Goal: Task Accomplishment & Management: Complete application form

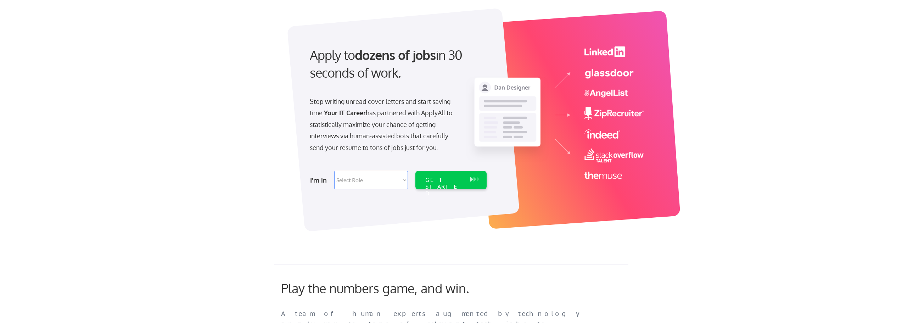
scroll to position [71, 0]
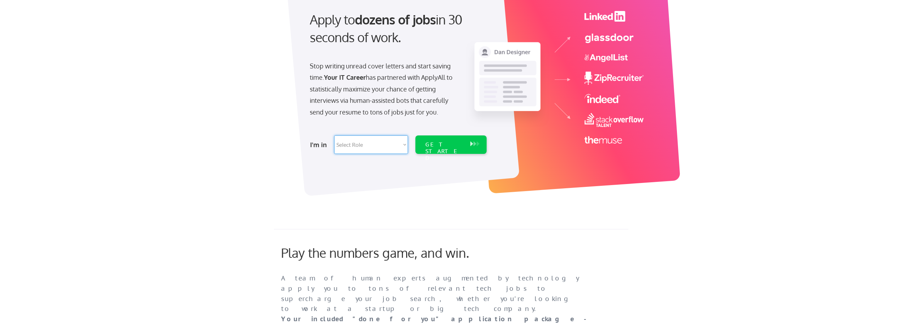
click at [400, 144] on select "Select Role Software Engineering Product Management Customer Success Sales UI/U…" at bounding box center [371, 144] width 74 height 18
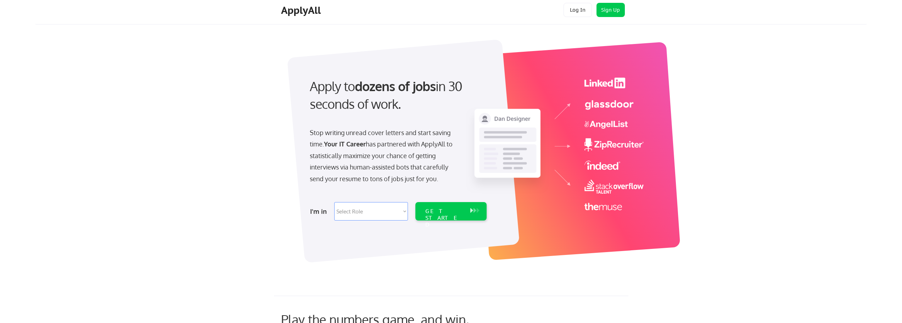
scroll to position [0, 0]
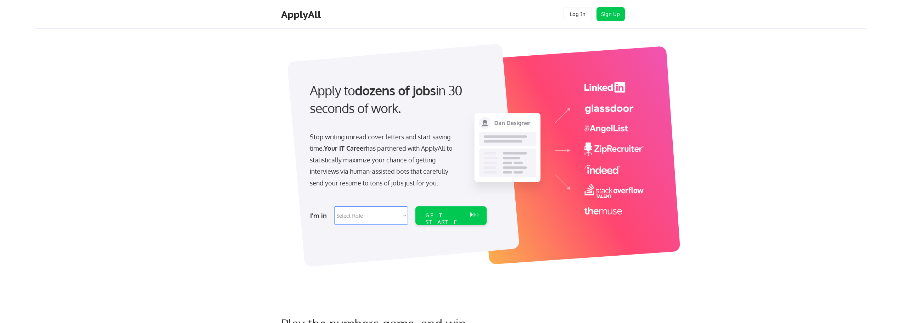
click at [202, 100] on div "Apply to dozens of jobs in 30 seconds of work. Stop writing unread cover letter…" at bounding box center [473, 155] width 788 height 243
click at [615, 16] on button "Sign Up" at bounding box center [610, 14] width 28 height 14
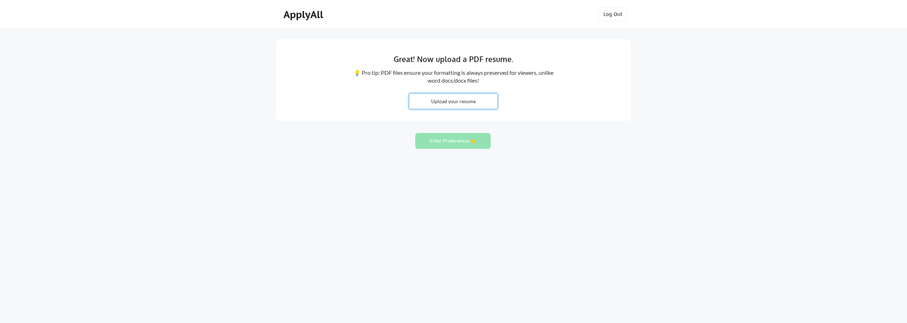
click at [450, 101] on input "file" at bounding box center [453, 101] width 88 height 15
type input "C:\fakepath\[PERSON_NAME]- IT Auditor Resume.docx"
click at [447, 145] on button "Enter Preferences 👉" at bounding box center [452, 141] width 75 height 16
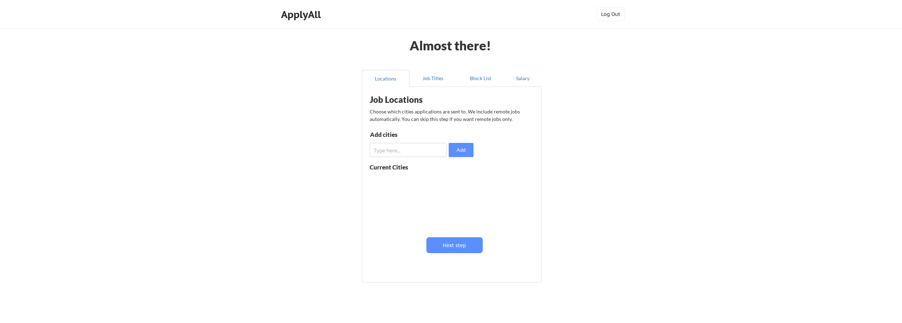
click at [403, 147] on input "input" at bounding box center [407, 150] width 77 height 14
type input "Birmingham, AL"
click at [463, 151] on button "Add" at bounding box center [460, 150] width 25 height 14
click at [452, 245] on button "Next step" at bounding box center [454, 245] width 56 height 16
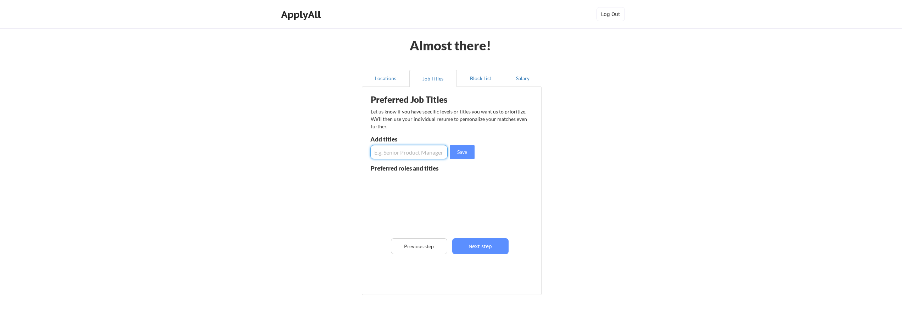
click at [401, 149] on input "input" at bounding box center [408, 152] width 77 height 14
paste input "IT Auditor"
type input "IT Auditor"
click at [457, 153] on button "Save" at bounding box center [462, 152] width 25 height 14
click at [394, 153] on input "input" at bounding box center [408, 152] width 77 height 14
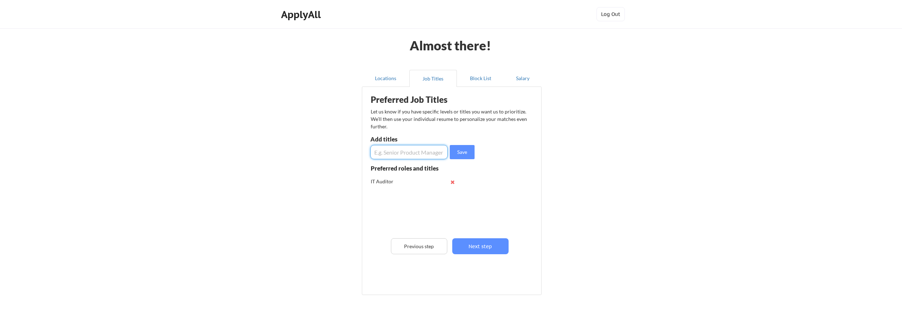
paste input "IT Audit Analyst/Specialist"
type input "IT Audit Analyst/Specialist"
click at [457, 153] on button "Save" at bounding box center [462, 152] width 25 height 14
click at [395, 153] on input "input" at bounding box center [408, 152] width 77 height 14
paste input "Internal Auditor (IT focus)"
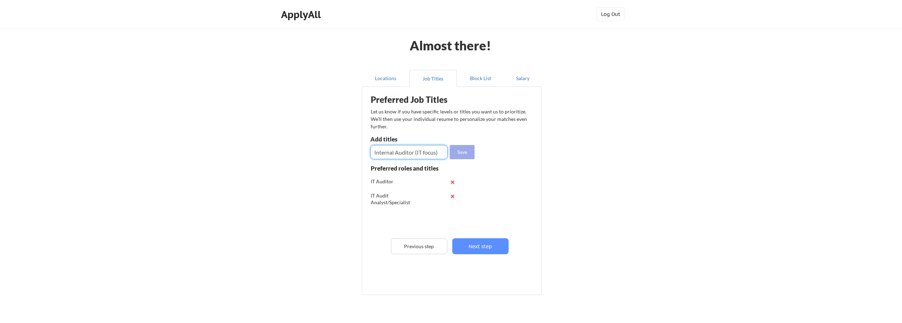
type input "Internal Auditor (IT focus)"
drag, startPoint x: 462, startPoint y: 148, endPoint x: 451, endPoint y: 160, distance: 16.0
click at [463, 148] on button "Save" at bounding box center [462, 152] width 25 height 14
click at [411, 152] on input "input" at bounding box center [408, 152] width 77 height 14
paste input "SOX Analyst/Specialist"
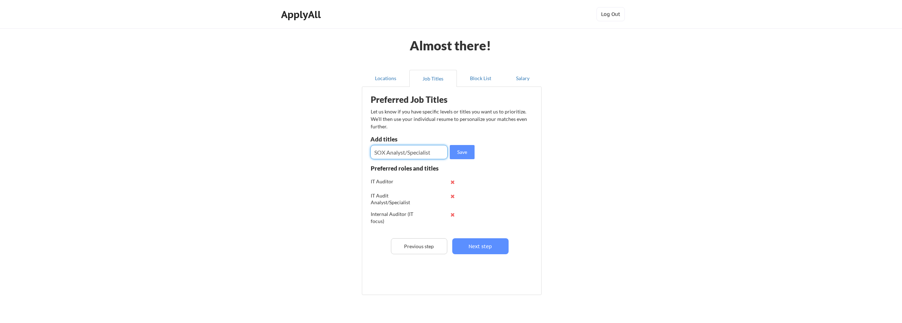
type input "SOX Analyst/Specialist"
click at [463, 155] on button "Save" at bounding box center [462, 152] width 25 height 14
click at [406, 154] on input "input" at bounding box center [408, 152] width 77 height 14
paste input "SOC 1 or SOC 2 Analyst"
type input "SOC 1 or SOC 2 Analyst"
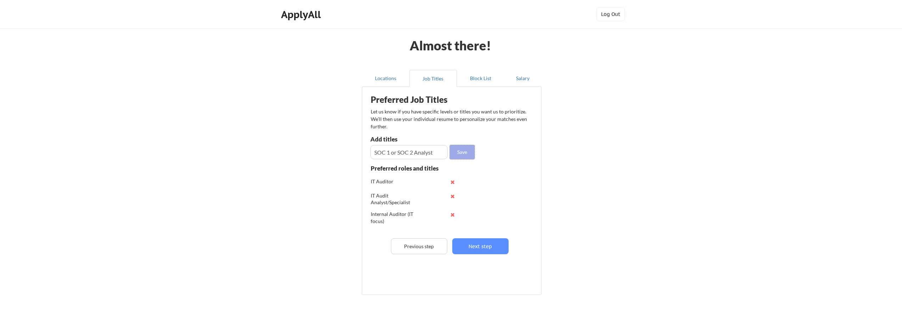
click at [461, 156] on button "Save" at bounding box center [462, 152] width 25 height 14
click at [414, 155] on input "input" at bounding box center [408, 152] width 77 height 14
paste input "IT Security Analyst (Controls Tester)"
type input "IT Security Analyst (Controls Tester)"
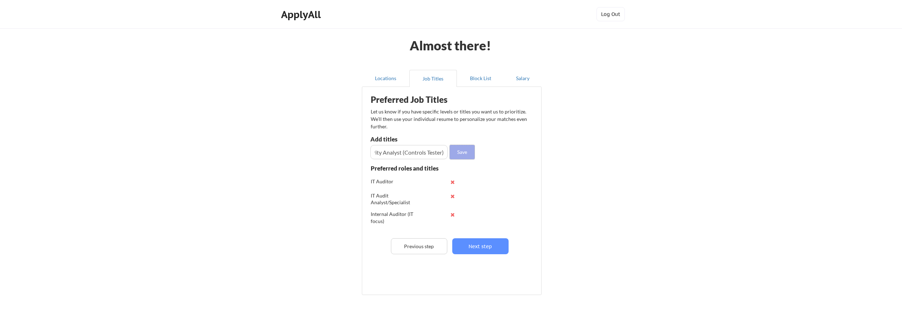
scroll to position [0, 0]
click at [458, 155] on button "Save" at bounding box center [462, 152] width 25 height 14
click at [416, 152] on input "input" at bounding box center [408, 152] width 77 height 14
paste input "IT Security Specialist"
type input "IT Security Specialist"
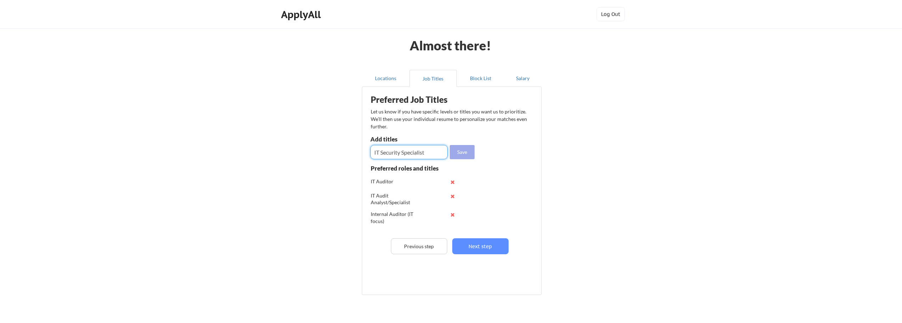
click at [458, 154] on button "Save" at bounding box center [462, 152] width 25 height 14
click at [414, 156] on input "input" at bounding box center [408, 152] width 77 height 14
paste input "IT Security Auditor"
type input "IT Security Auditor"
click at [456, 153] on button "Save" at bounding box center [462, 152] width 25 height 14
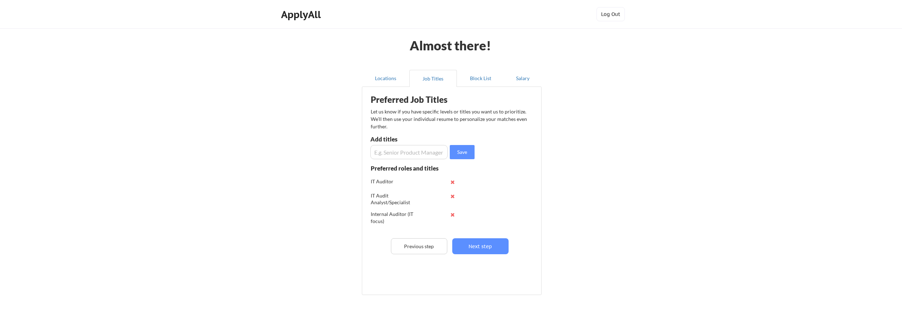
click at [407, 153] on input "input" at bounding box center [408, 152] width 77 height 14
paste input "PCI Assessor"
type input "PCI Assessor"
click at [458, 152] on button "Save" at bounding box center [462, 152] width 25 height 14
paste input "Cybersecurity Analyst"
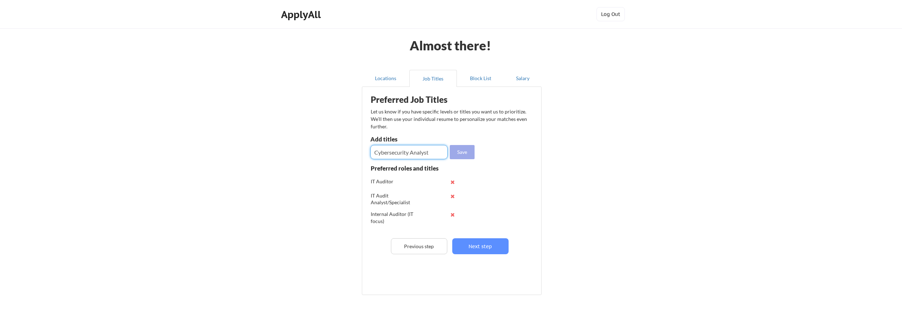
type input "Cybersecurity Analyst"
click at [459, 149] on button "Save" at bounding box center [462, 152] width 25 height 14
click at [390, 153] on input "input" at bounding box center [408, 152] width 77 height 14
paste input "Compliance / GRC Analyst"
type input "Compliance / GRC Analyst"
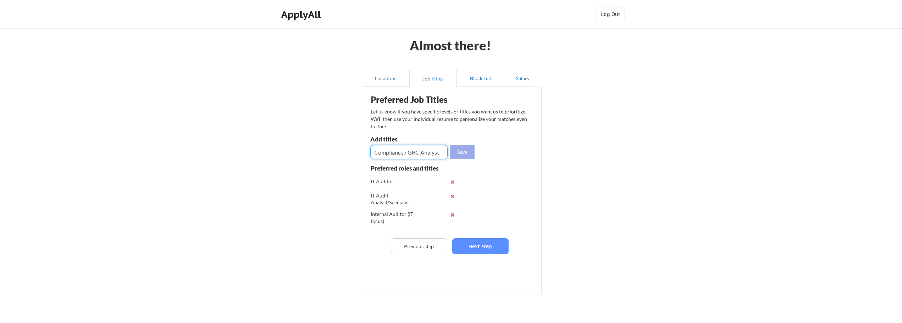
click at [456, 153] on button "Save" at bounding box center [462, 152] width 25 height 14
click at [400, 154] on input "input" at bounding box center [408, 152] width 77 height 14
paste input "IT Compliance Lead"
type input "IT Compliance Lead"
click at [457, 154] on button "Save" at bounding box center [462, 152] width 25 height 14
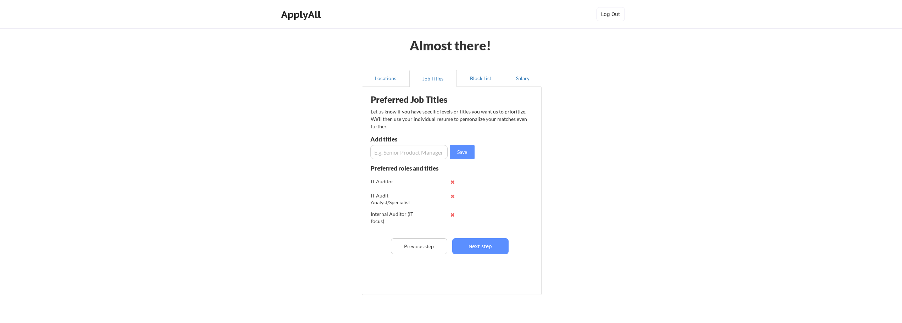
click at [400, 153] on input "input" at bounding box center [408, 152] width 77 height 14
paste input "Cybersecurity Compliance Analyst"
type input "Cybersecurity Compliance Analyst"
click at [457, 159] on button "Save" at bounding box center [462, 152] width 25 height 14
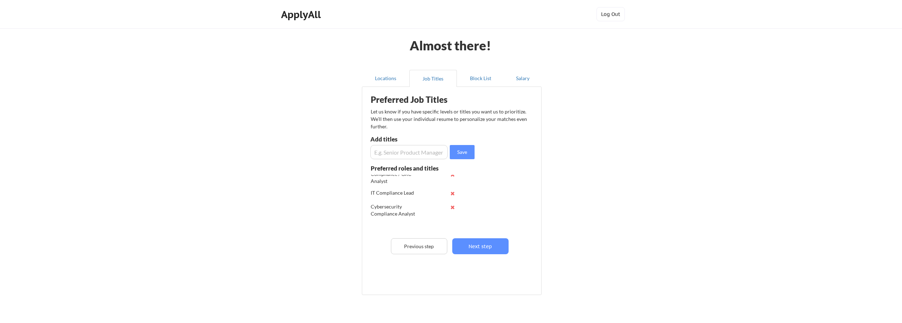
scroll to position [177, 0]
click at [407, 153] on input "input" at bounding box center [408, 152] width 77 height 14
paste input "GRC Specialist"
type input "GRC Specialist"
click at [463, 156] on button "Save" at bounding box center [462, 152] width 25 height 14
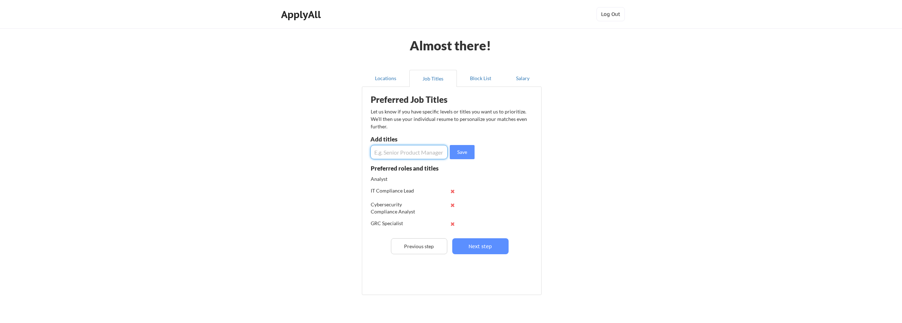
click at [402, 151] on input "input" at bounding box center [408, 152] width 77 height 14
paste input "GRC Program Manager"
type input "GRC Program Manager"
click at [466, 157] on button "Save" at bounding box center [462, 152] width 25 height 14
click at [401, 151] on input "input" at bounding box center [408, 152] width 77 height 14
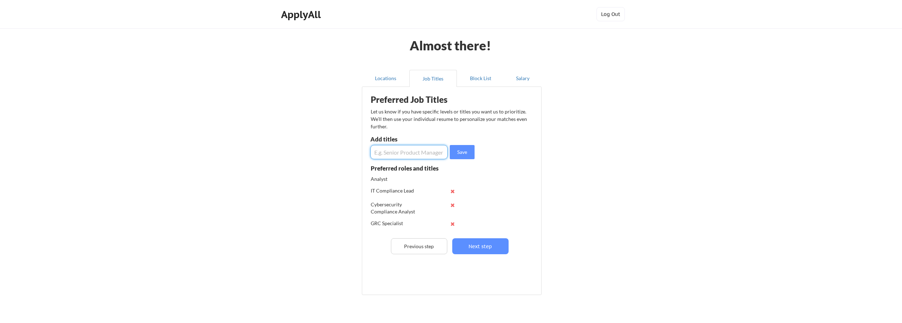
paste input "IT Risk Management Analyst"
type input "IT Risk Management Analyst"
click at [457, 151] on button "Save" at bounding box center [462, 152] width 25 height 14
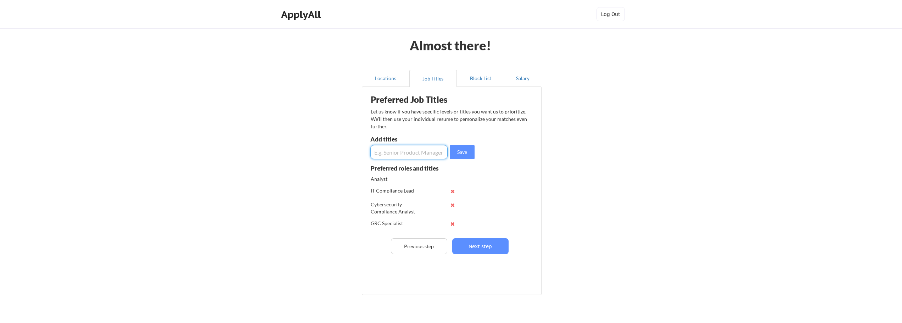
click at [419, 154] on input "input" at bounding box center [408, 152] width 77 height 14
paste input "IT Risk Analyst/Specialist"
type input "IT Risk Analyst/Specialist"
click at [440, 237] on div "Preferred Job Titles Let us know if you have specific levels or titles you want…" at bounding box center [453, 188] width 175 height 197
click at [459, 155] on button "Save" at bounding box center [462, 152] width 25 height 14
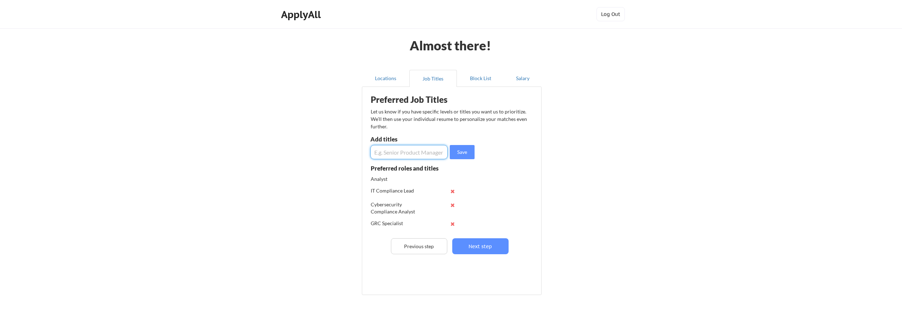
click at [414, 149] on input "input" at bounding box center [408, 152] width 77 height 14
paste input "IT Security Analyst (Compliance focus)"
type input "IT Security Analyst (Compliance focus)"
click at [461, 154] on button "Save" at bounding box center [462, 152] width 25 height 14
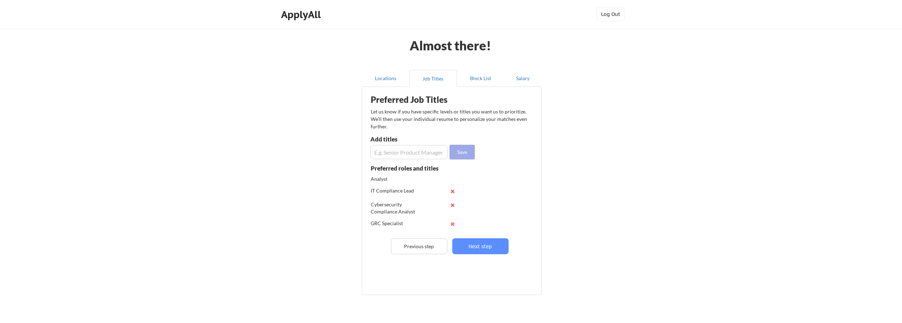
scroll to position [0, 0]
click at [419, 152] on input "input" at bounding box center [408, 152] width 77 height 14
paste input "IT Security Compliance"
type input "IT Security Compliance"
click at [455, 152] on button "Save" at bounding box center [462, 152] width 25 height 14
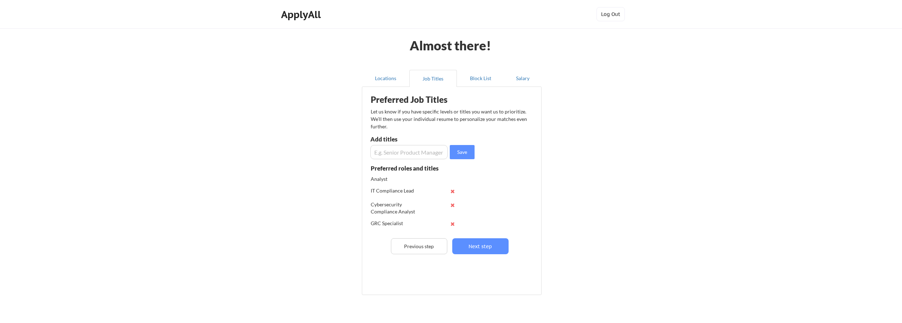
click at [404, 156] on input "input" at bounding box center [408, 152] width 77 height 14
paste input "Third Party Vendor Risk Analyst or Vendor Risk Analyst"
type input "Third Party Vendor Risk Analyst or Vendor Risk Analyst"
click at [467, 157] on button "Save" at bounding box center [462, 152] width 25 height 14
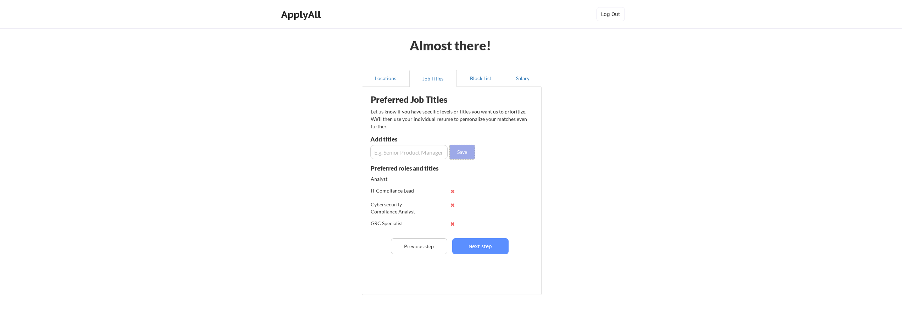
scroll to position [0, 0]
click at [410, 147] on input "input" at bounding box center [408, 152] width 77 height 14
paste input "Third Party Vendor Risk Manager Vendor Risk Manager"
type input "Third Party Vendor Risk Manager Vendor Risk Manager"
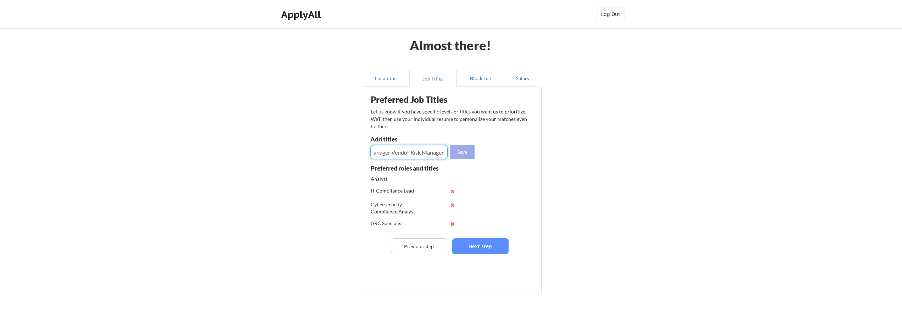
click at [463, 152] on button "Save" at bounding box center [462, 152] width 25 height 14
click at [425, 154] on input "input" at bounding box center [408, 152] width 77 height 14
paste input "PCI Consultant"
type input "PCI Consultant"
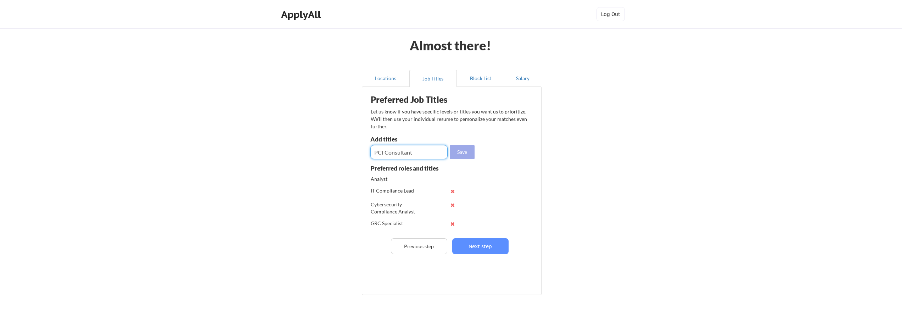
click at [459, 155] on button "Save" at bounding box center [462, 152] width 25 height 14
click at [413, 153] on input "input" at bounding box center [408, 152] width 77 height 14
paste input "PCI Compliance Analyst"
type input "PCI Compliance Analyst"
click at [453, 155] on button "Save" at bounding box center [462, 152] width 25 height 14
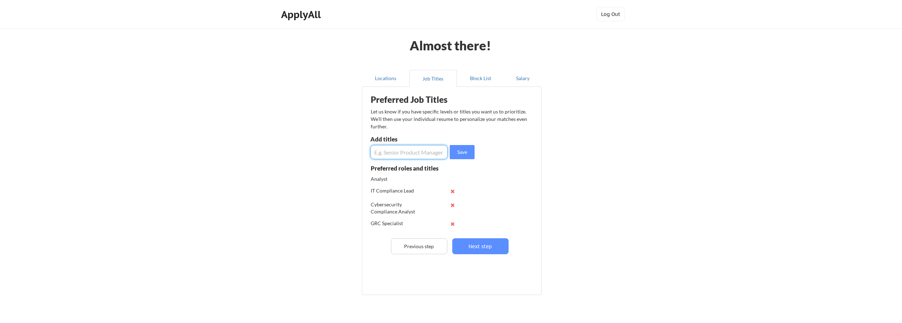
click at [407, 155] on input "input" at bounding box center [408, 152] width 77 height 14
paste input "Risk and Compliance Analyst"
type input "Risk and Compliance Analyst"
click at [464, 158] on button "Save" at bounding box center [462, 152] width 25 height 14
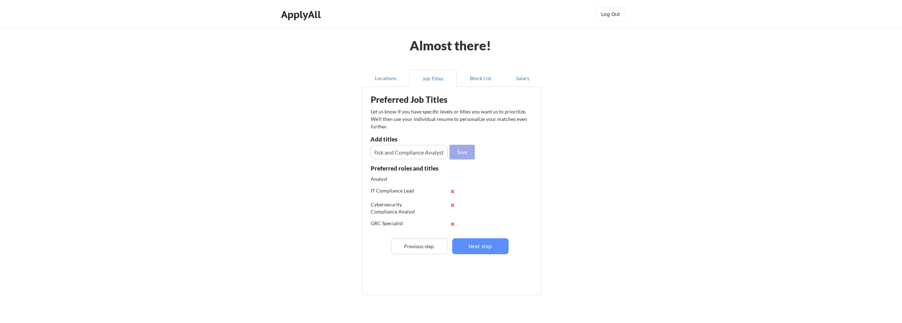
scroll to position [0, 0]
click at [402, 152] on input "input" at bounding box center [408, 152] width 77 height 14
paste input "Cybersecurity Risk Analyst"
type input "Cybersecurity Risk Analyst"
click at [454, 153] on button "Save" at bounding box center [462, 152] width 25 height 14
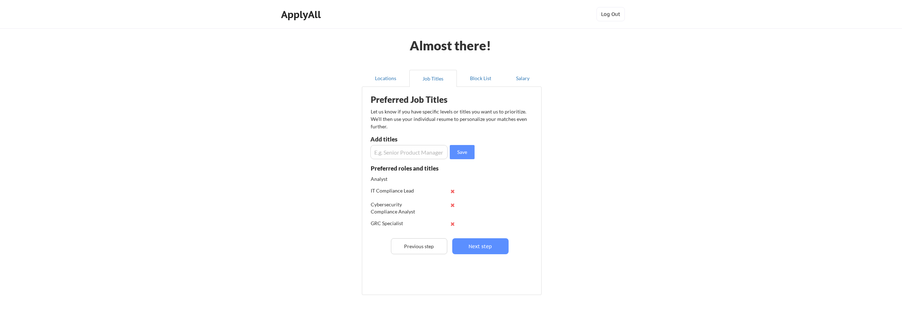
click at [413, 150] on input "input" at bounding box center [408, 152] width 77 height 14
paste input "ISO 27001 Lead Auditor"
type input "ISO 27001 Lead Auditor"
click at [457, 147] on button "Save" at bounding box center [462, 152] width 25 height 14
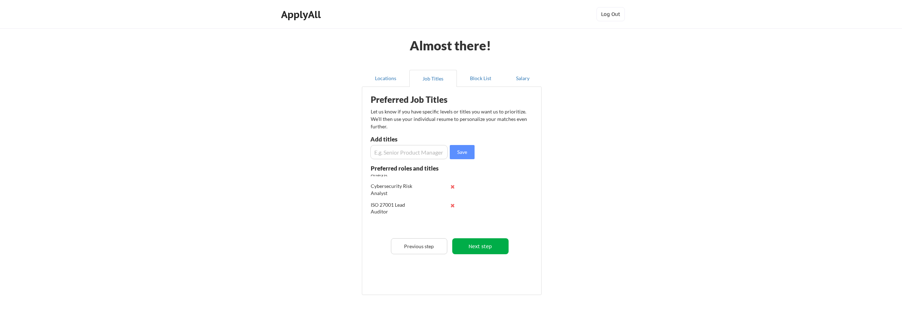
click at [476, 244] on button "Next step" at bounding box center [480, 246] width 56 height 16
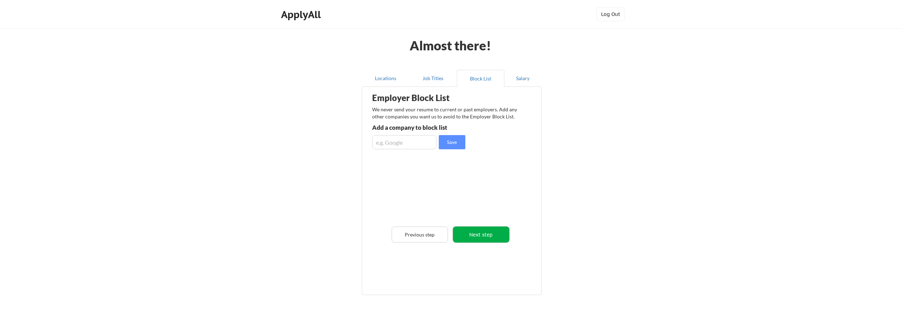
click at [483, 237] on button "Next step" at bounding box center [481, 234] width 56 height 16
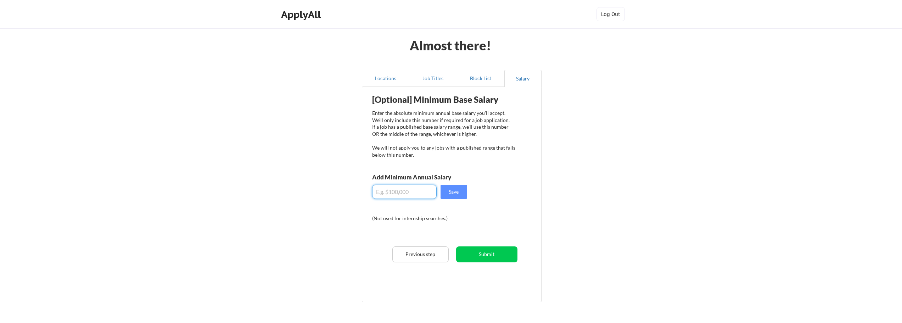
click at [402, 191] on input "input" at bounding box center [404, 192] width 64 height 14
type input "$125,000"
click at [498, 258] on button "Submit" at bounding box center [486, 254] width 61 height 16
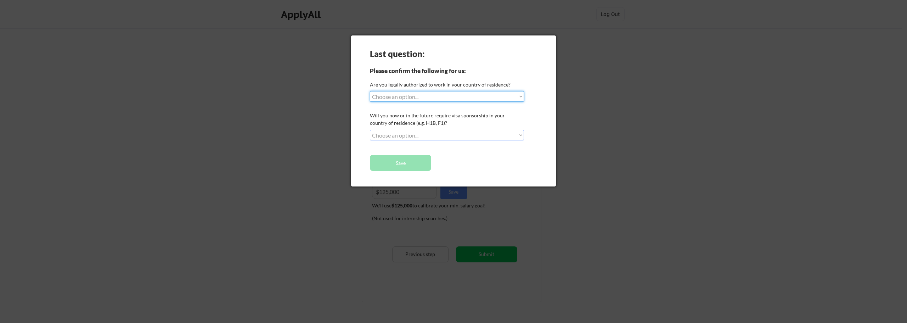
click at [520, 95] on select "Choose an option... Yes, I am a US Citizen Yes, I am a Canadian Citizen Yes, I …" at bounding box center [447, 96] width 154 height 11
select select ""yes__i_am_a_us_citizen""
click at [370, 91] on select "Choose an option... Yes, I am a US Citizen Yes, I am a Canadian Citizen Yes, I …" at bounding box center [447, 96] width 154 height 11
click at [519, 132] on select "Choose an option... No, I will not need sponsorship Yes, I will need sponsorship" at bounding box center [447, 135] width 154 height 11
select select ""no__i_will_not_need_sponsorship""
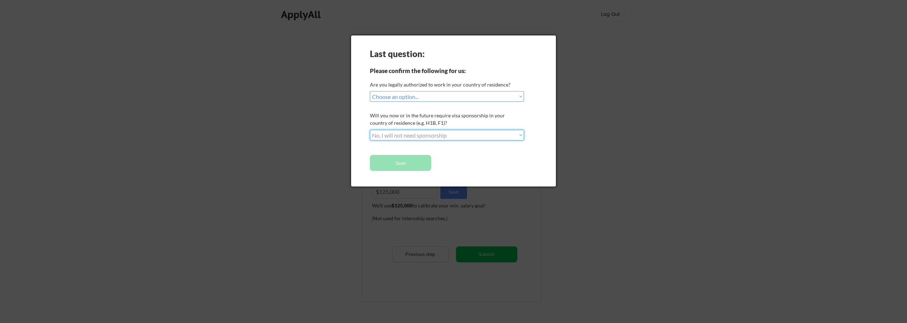
click at [370, 130] on select "Choose an option... No, I will not need sponsorship Yes, I will need sponsorship" at bounding box center [447, 135] width 154 height 11
click at [410, 160] on button "Save" at bounding box center [400, 163] width 61 height 16
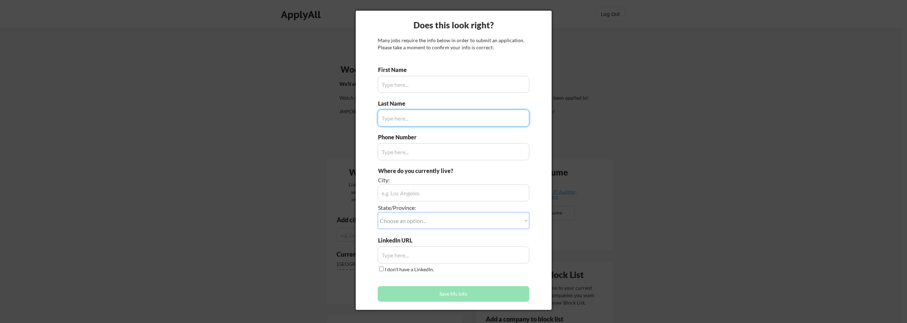
type input "Ikenna"
type input "[PHONE_NUMBER]"
type input "Keazor"
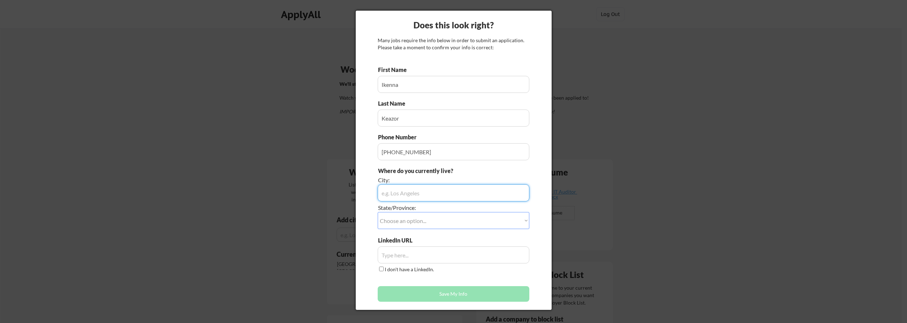
click at [418, 193] on input "input" at bounding box center [454, 192] width 152 height 17
type input "Trussville"
click at [472, 222] on select "Choose an option... Other/Not Applicable Alabama Alaska Alberta Arizona Arkansa…" at bounding box center [454, 220] width 152 height 17
select select ""Alabama""
click at [378, 212] on select "Choose an option... Other/Not Applicable Alabama Alaska Alberta Arizona Arkansa…" at bounding box center [454, 220] width 152 height 17
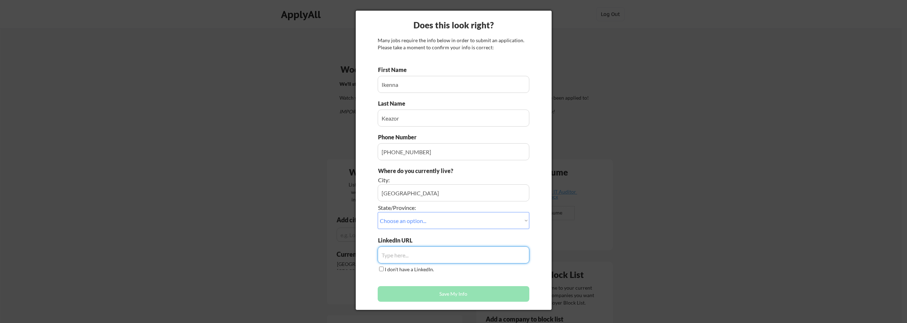
click at [402, 257] on input "input" at bounding box center [454, 254] width 152 height 17
paste input "https://www.linkedin.com/in/ikennakeazor/"
type input "https://www.linkedin.com/in/ikennakeazor/"
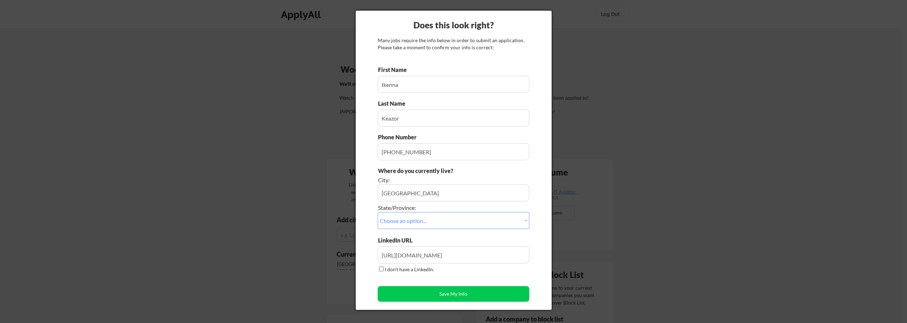
click at [381, 270] on input "I don't have a LinkedIn." at bounding box center [381, 268] width 5 height 5
click at [383, 269] on input "I don't have a LinkedIn." at bounding box center [381, 268] width 5 height 5
checkbox input "false"
click at [468, 298] on button "Save My Info" at bounding box center [454, 294] width 152 height 16
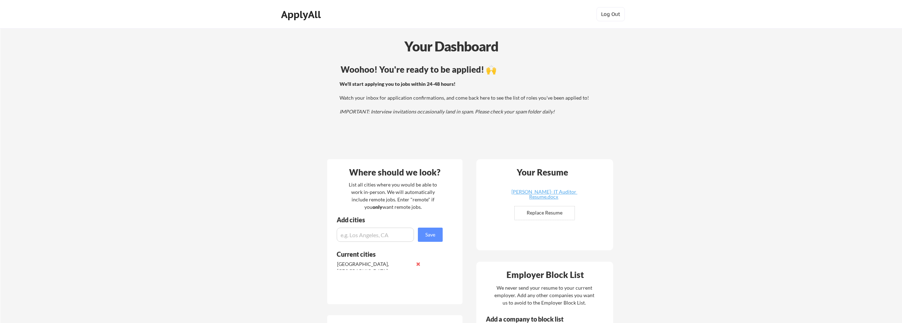
scroll to position [35, 0]
